Goal: Information Seeking & Learning: Learn about a topic

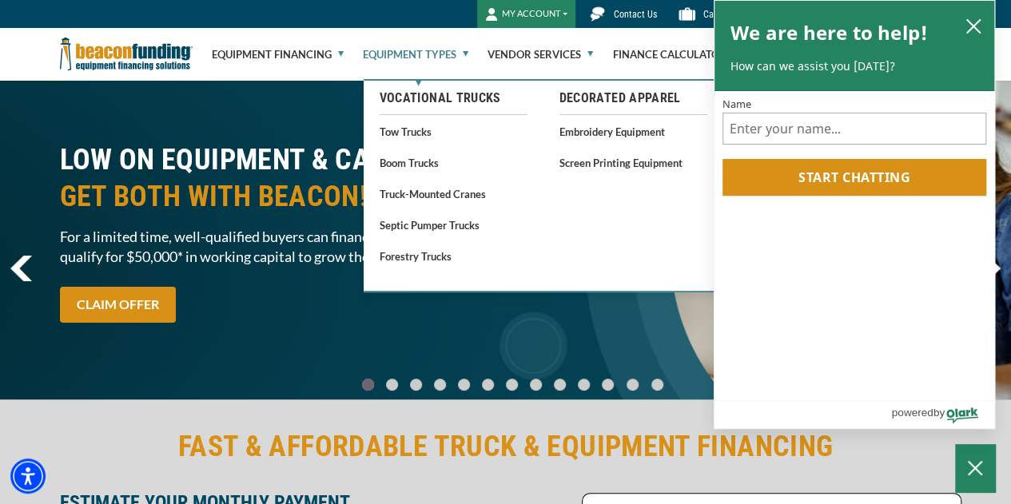
click at [425, 50] on link "Equipment Types" at bounding box center [416, 54] width 106 height 51
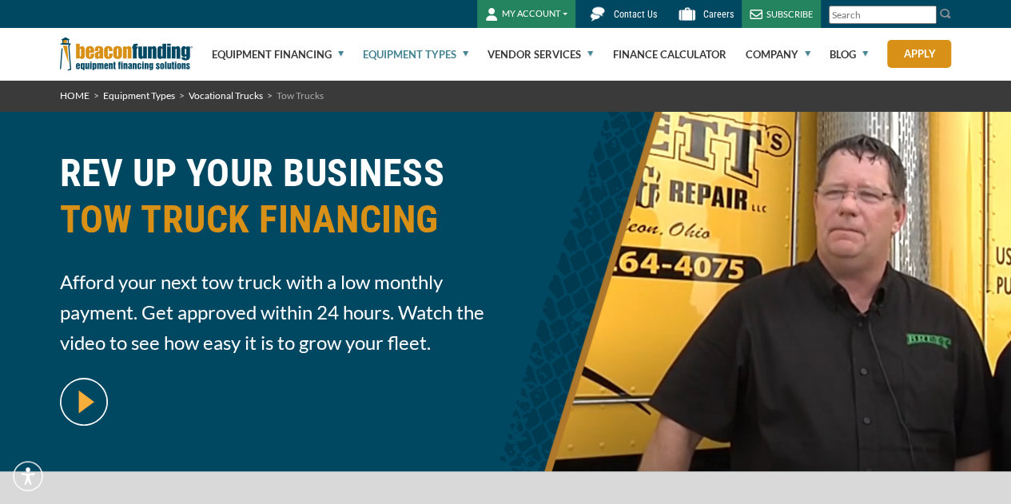
click at [425, 50] on link "Equipment Types" at bounding box center [416, 54] width 106 height 51
